Goal: Task Accomplishment & Management: Use online tool/utility

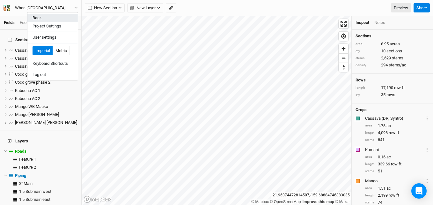
click at [42, 16] on button "Back" at bounding box center [52, 18] width 50 height 8
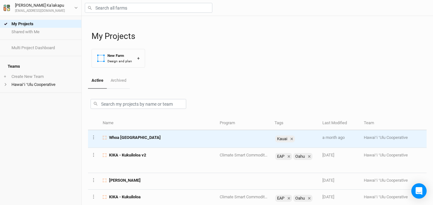
click at [125, 137] on span "Whoa [GEOGRAPHIC_DATA]" at bounding box center [135, 138] width 52 height 6
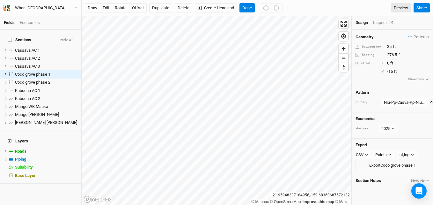
click at [376, 25] on div "Inspect" at bounding box center [384, 23] width 23 height 6
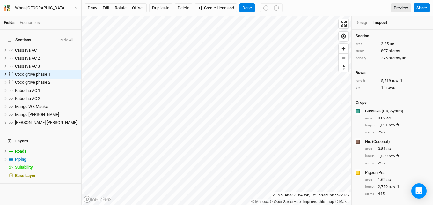
click at [363, 24] on div "Design" at bounding box center [361, 23] width 13 height 6
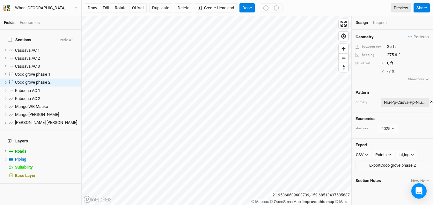
click at [411, 101] on div "Niu-Pp-Casva-Pp-Niu_25ft" at bounding box center [405, 102] width 42 height 6
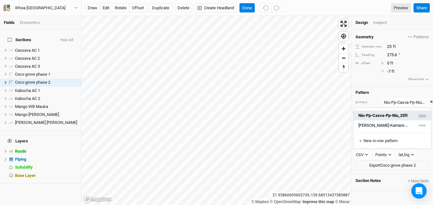
click at [422, 116] on button "view" at bounding box center [422, 115] width 18 height 10
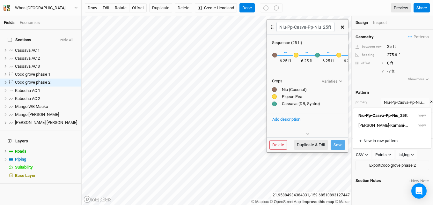
click at [344, 27] on button "button" at bounding box center [342, 26] width 11 height 11
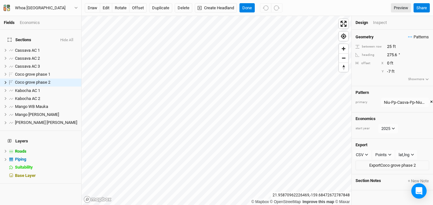
click at [412, 36] on span "Patterns" at bounding box center [418, 37] width 21 height 6
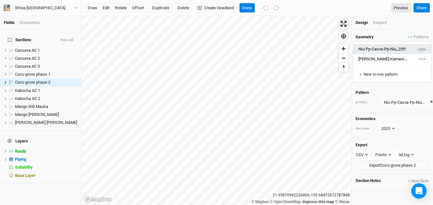
click at [418, 47] on button "view" at bounding box center [422, 49] width 18 height 10
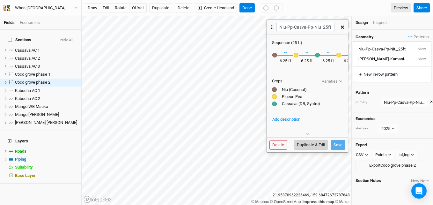
click at [310, 145] on button "Duplicate & Edit" at bounding box center [311, 145] width 34 height 10
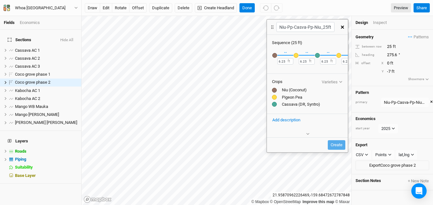
click at [316, 54] on div "button" at bounding box center [317, 55] width 5 height 5
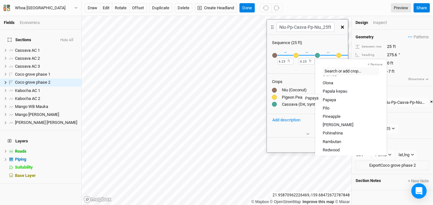
scroll to position [669, 0]
click at [330, 97] on div "Papaya" at bounding box center [329, 98] width 13 height 6
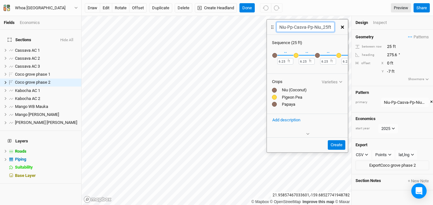
click at [305, 28] on input "Niu-Pp-Casva-Pp-Niu_25ft 3" at bounding box center [305, 27] width 58 height 10
drag, startPoint x: 306, startPoint y: 26, endPoint x: 295, endPoint y: 27, distance: 10.8
click at [295, 27] on input "Niu-Pp-Casva-Pp-Niu_25ft 3" at bounding box center [305, 27] width 58 height 10
click at [292, 26] on input "Niu-Pp-Ppya-Pp-Niu_25ft 3" at bounding box center [305, 27] width 58 height 10
click at [312, 27] on input "Niu-PgP-Ppya-Pp-Niu_25ft 3" at bounding box center [305, 27] width 58 height 10
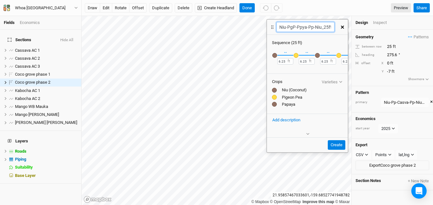
click at [313, 28] on input "Niu-PgP-Ppya-Pp-Niu_25ft 3" at bounding box center [305, 27] width 58 height 10
type input "Niu-PgP-Ppya-PgP-Niu_25ft 3"
click at [335, 146] on button "Create" at bounding box center [337, 145] width 18 height 10
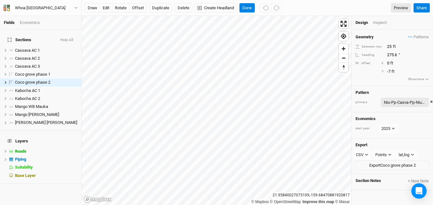
click at [402, 101] on div "Niu-Pp-Casva-Pp-Niu_25ft" at bounding box center [405, 102] width 42 height 6
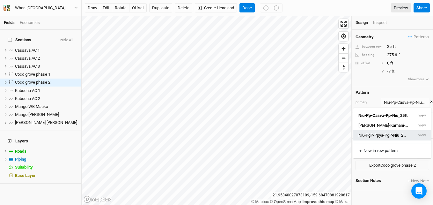
click at [376, 134] on button "Niu-PgP-Ppya-PgP-Niu_25ft 3" at bounding box center [383, 135] width 60 height 10
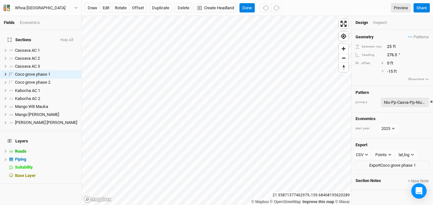
click at [400, 104] on div "Niu-Pp-Casva-Pp-Niu_25ft" at bounding box center [405, 102] width 42 height 6
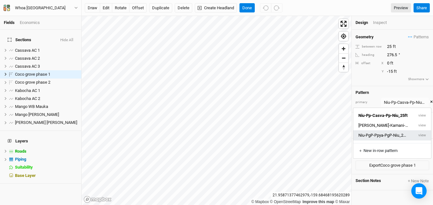
click at [382, 136] on button "Niu-PgP-Ppya-PgP-Niu_25ft 3" at bounding box center [383, 135] width 60 height 10
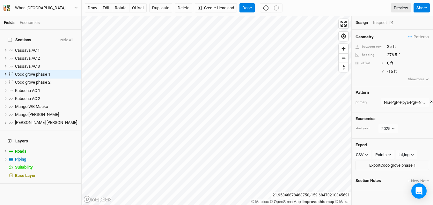
click at [379, 22] on div "Inspect" at bounding box center [384, 23] width 23 height 6
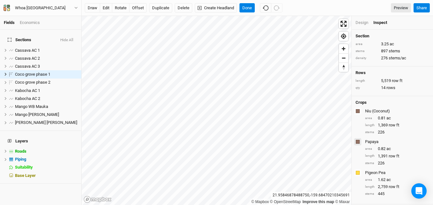
click at [359, 141] on div "button" at bounding box center [358, 142] width 4 height 4
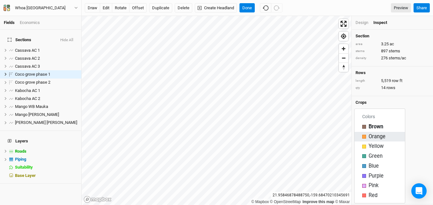
click at [364, 135] on div "button" at bounding box center [364, 137] width 4 height 4
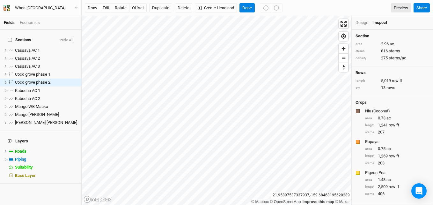
click at [371, 10] on div "draw edit rotate offset Duplicate Delete Create Headland Done Preview" at bounding box center [248, 8] width 326 height 10
click at [251, 9] on button "Done" at bounding box center [246, 8] width 15 height 10
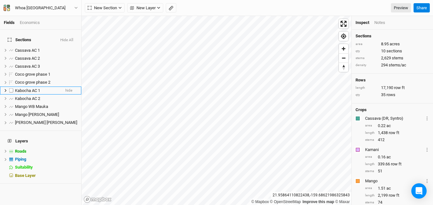
click at [32, 88] on span "Kabocha AC 1" at bounding box center [27, 90] width 25 height 5
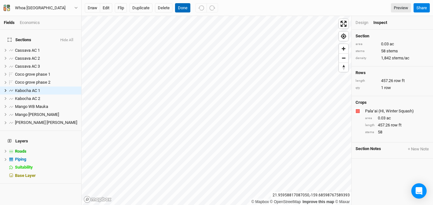
click at [188, 11] on button "Done" at bounding box center [182, 8] width 15 height 10
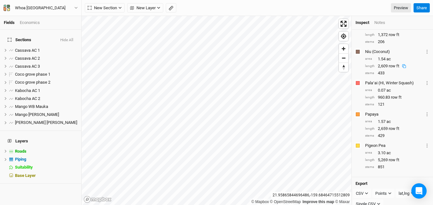
scroll to position [223, 0]
click at [345, 68] on span "Reset bearing to north" at bounding box center [343, 67] width 10 height 10
click at [102, 7] on span "New Section" at bounding box center [102, 8] width 29 height 6
click at [171, 8] on rect "button" at bounding box center [171, 8] width 4 height 4
click at [101, 8] on button "button" at bounding box center [99, 8] width 10 height 10
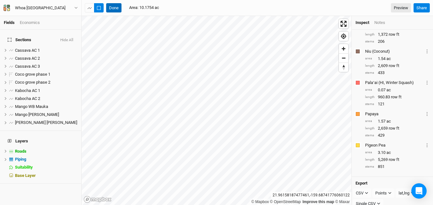
click at [109, 5] on button "Done" at bounding box center [113, 8] width 15 height 10
